Goal: Task Accomplishment & Management: Manage account settings

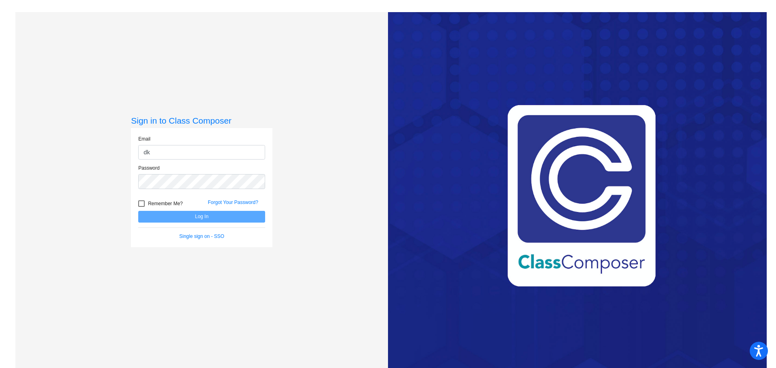
type input "d"
type input "[EMAIL_ADDRESS][PERSON_NAME][DOMAIN_NAME]"
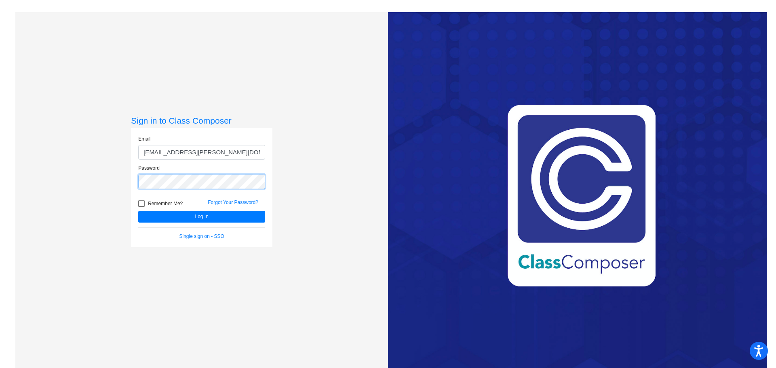
click at [138, 211] on button "Log In" at bounding box center [201, 217] width 127 height 12
click at [37, 170] on div "Sign in to Class Composer Email skowronskis@gaylord.k12.mi.us Password Remember…" at bounding box center [201, 196] width 372 height 368
click at [138, 211] on button "Log In" at bounding box center [201, 217] width 127 height 12
click at [101, 175] on div "Sign in to Class Composer Email skowronskis@gaylord.k12.mi.us Password Remember…" at bounding box center [201, 196] width 372 height 368
click at [138, 211] on button "Log In" at bounding box center [201, 217] width 127 height 12
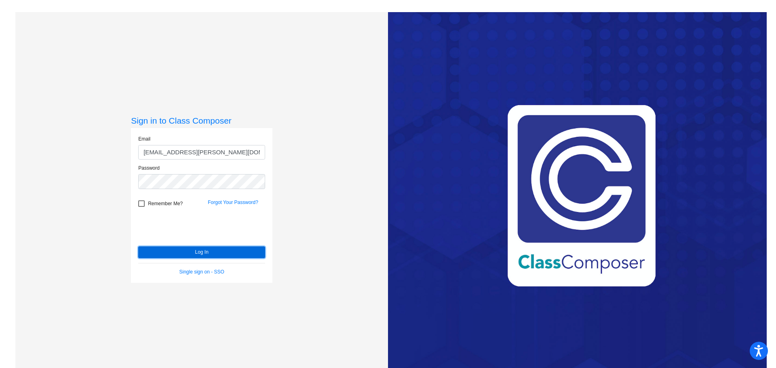
click at [217, 250] on button "Log In" at bounding box center [201, 252] width 127 height 12
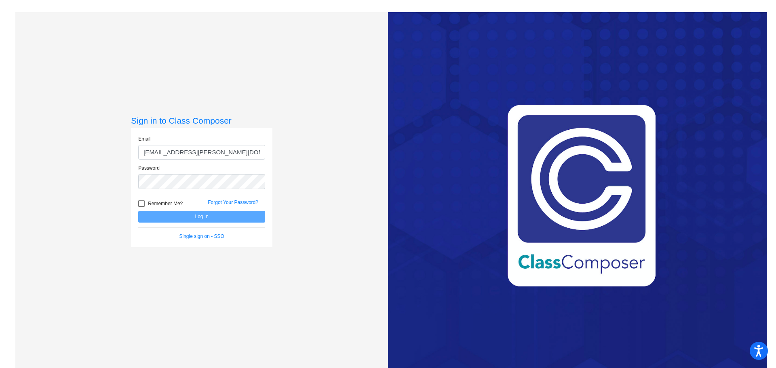
type input "[EMAIL_ADDRESS][PERSON_NAME][DOMAIN_NAME]"
click at [138, 211] on button "Log In" at bounding box center [201, 217] width 127 height 12
click at [233, 201] on link "Forgot Your Password?" at bounding box center [233, 203] width 50 height 6
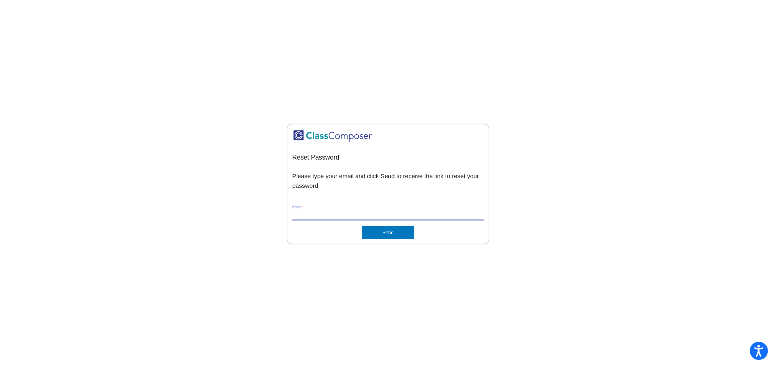
click at [338, 214] on input "Email *" at bounding box center [387, 214] width 191 height 7
type input "[EMAIL_ADDRESS][PERSON_NAME][DOMAIN_NAME]"
click at [391, 234] on button "Send" at bounding box center [388, 232] width 53 height 13
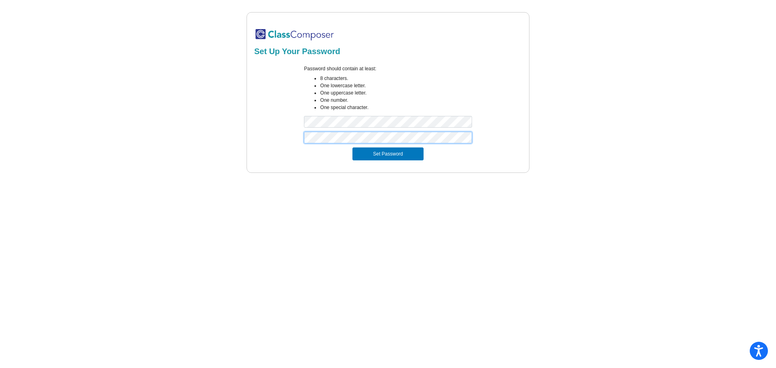
click at [352, 147] on button "Set Password" at bounding box center [387, 153] width 71 height 13
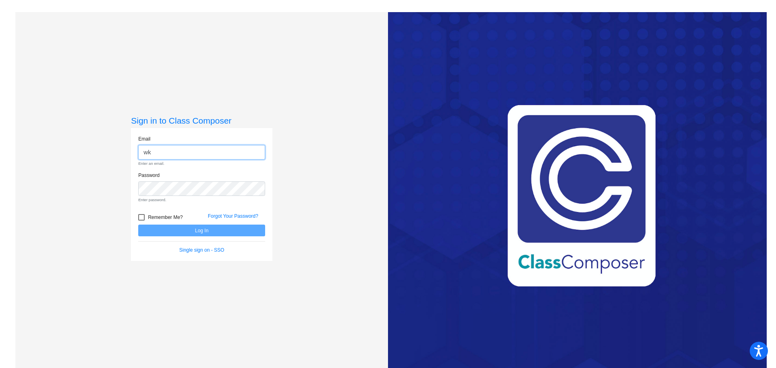
type input "w"
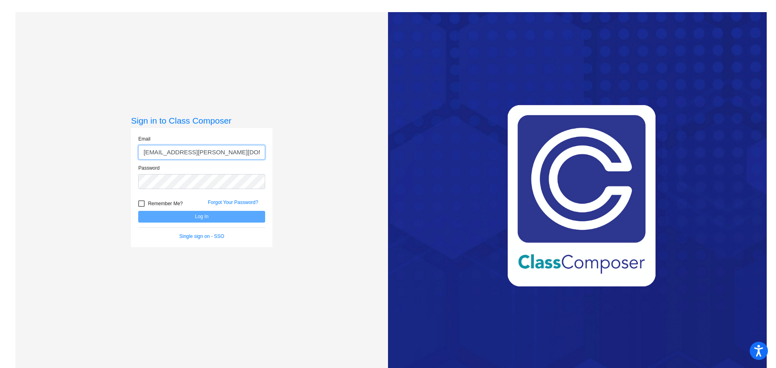
type input "[EMAIL_ADDRESS][PERSON_NAME][DOMAIN_NAME]"
click at [138, 211] on button "Log In" at bounding box center [201, 217] width 127 height 12
click at [0, 159] on mat-sidenav-content "Sign in to Class Composer Email skowronskis@gaylord.k12.mi.us Password Remember…" at bounding box center [388, 184] width 776 height 368
click at [138, 211] on button "Log In" at bounding box center [201, 217] width 127 height 12
